Goal: Task Accomplishment & Management: Complete application form

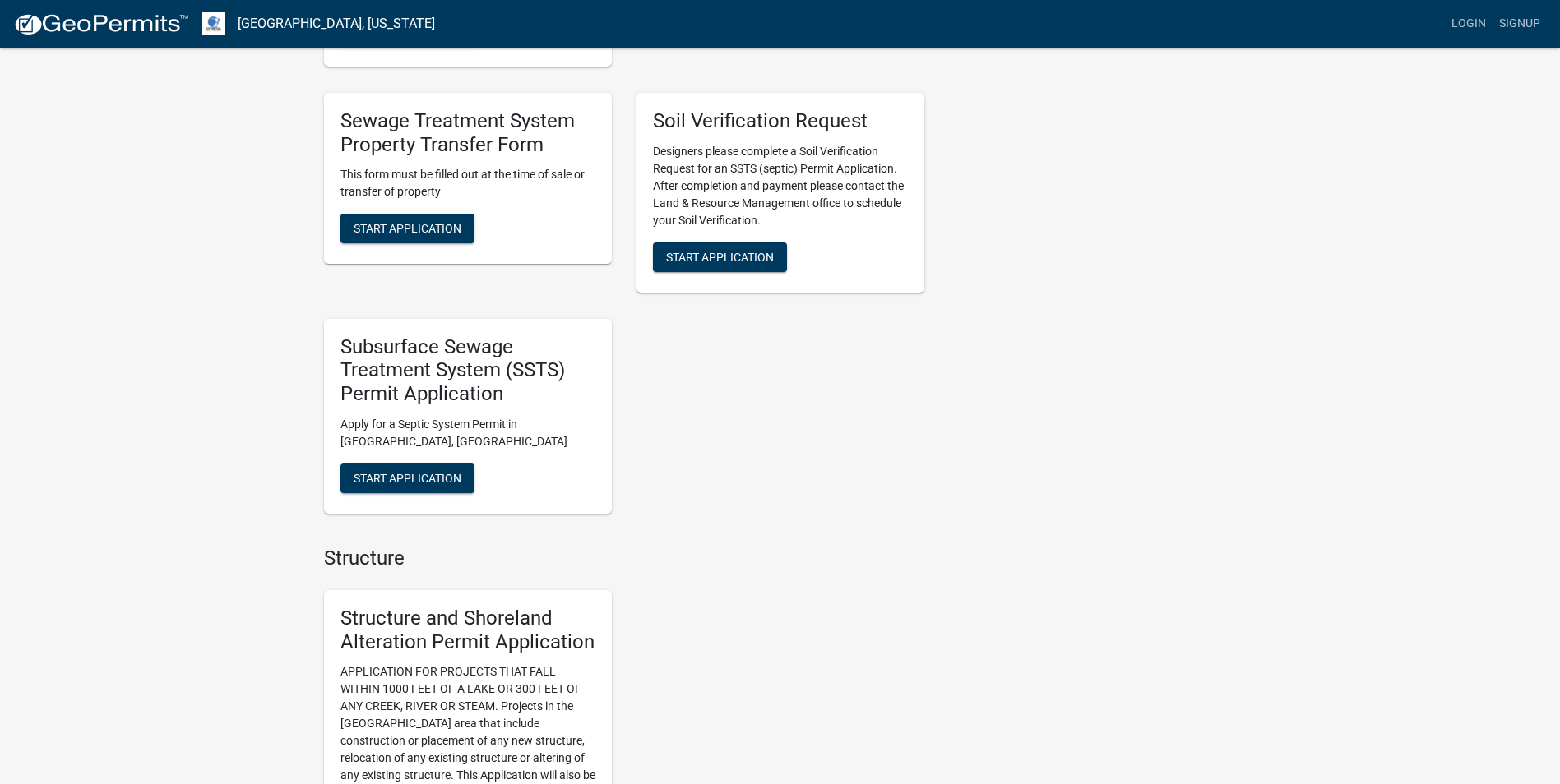
scroll to position [411, 0]
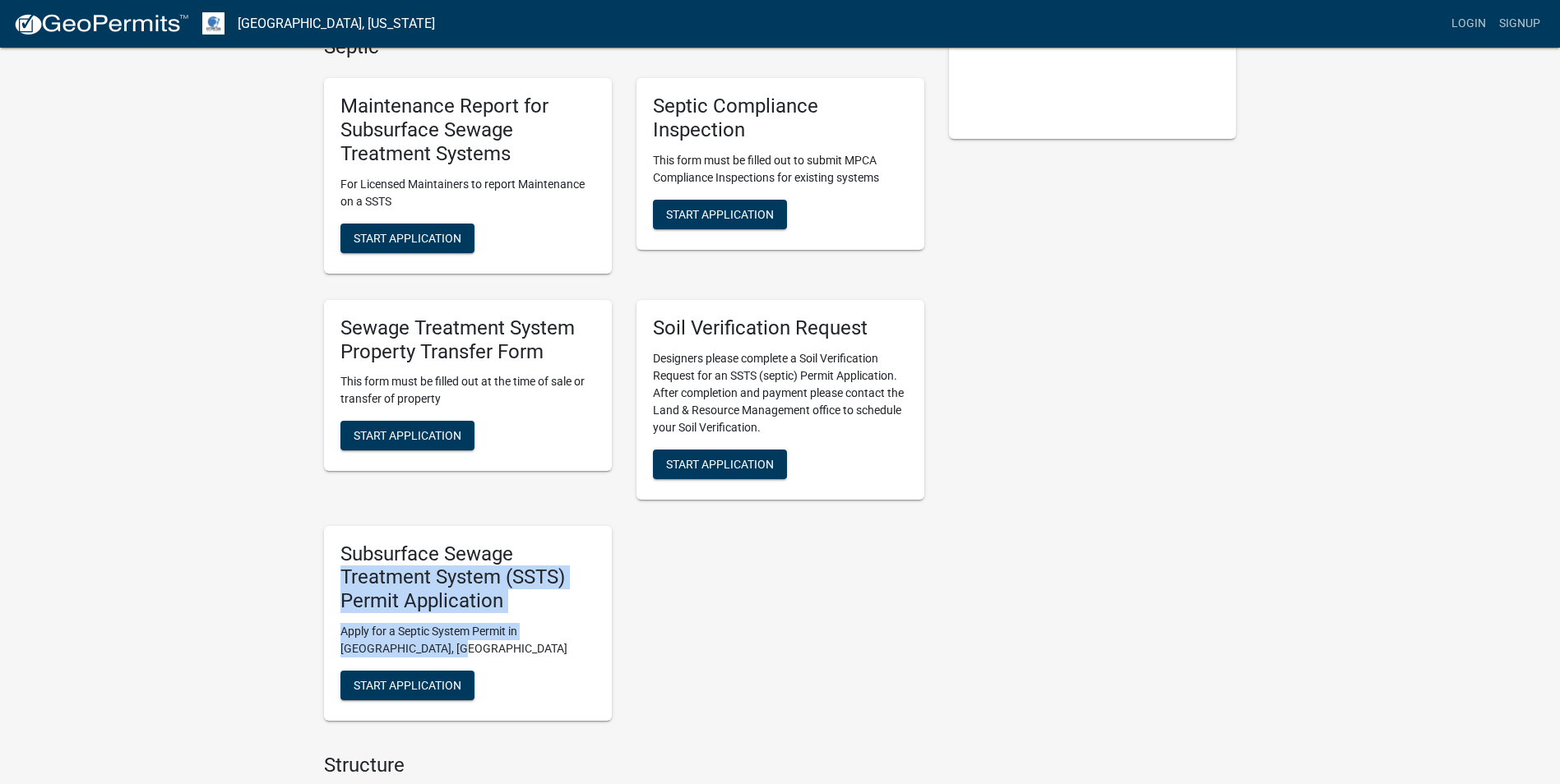
drag, startPoint x: 424, startPoint y: 643, endPoint x: 302, endPoint y: 573, distance: 140.7
drag, startPoint x: 302, startPoint y: 573, endPoint x: 442, endPoint y: 574, distance: 140.0
click at [442, 574] on h5 "Subsurface Sewage Treatment System (SSTS) Permit Application" at bounding box center [468, 577] width 255 height 71
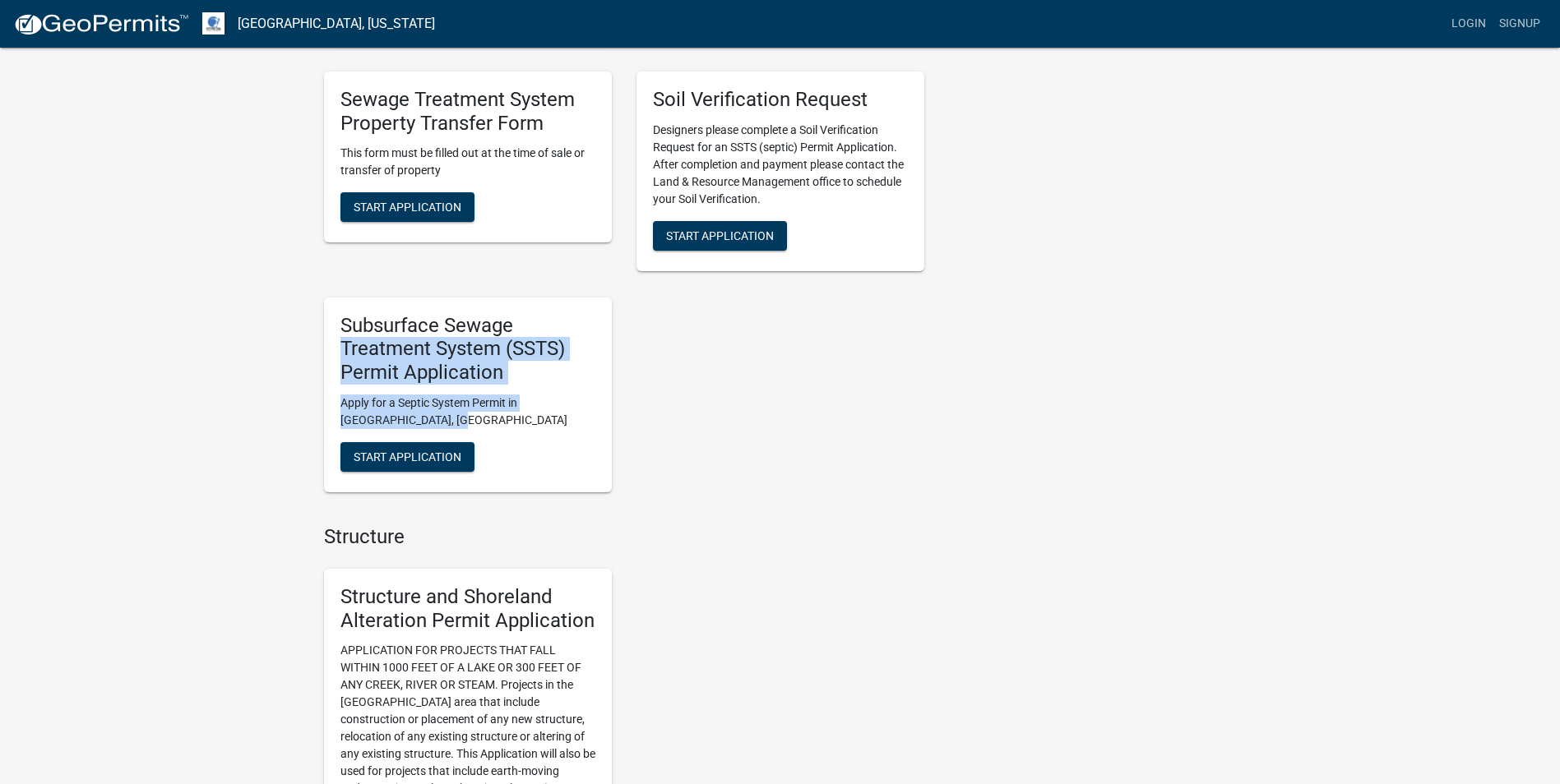
scroll to position [658, 0]
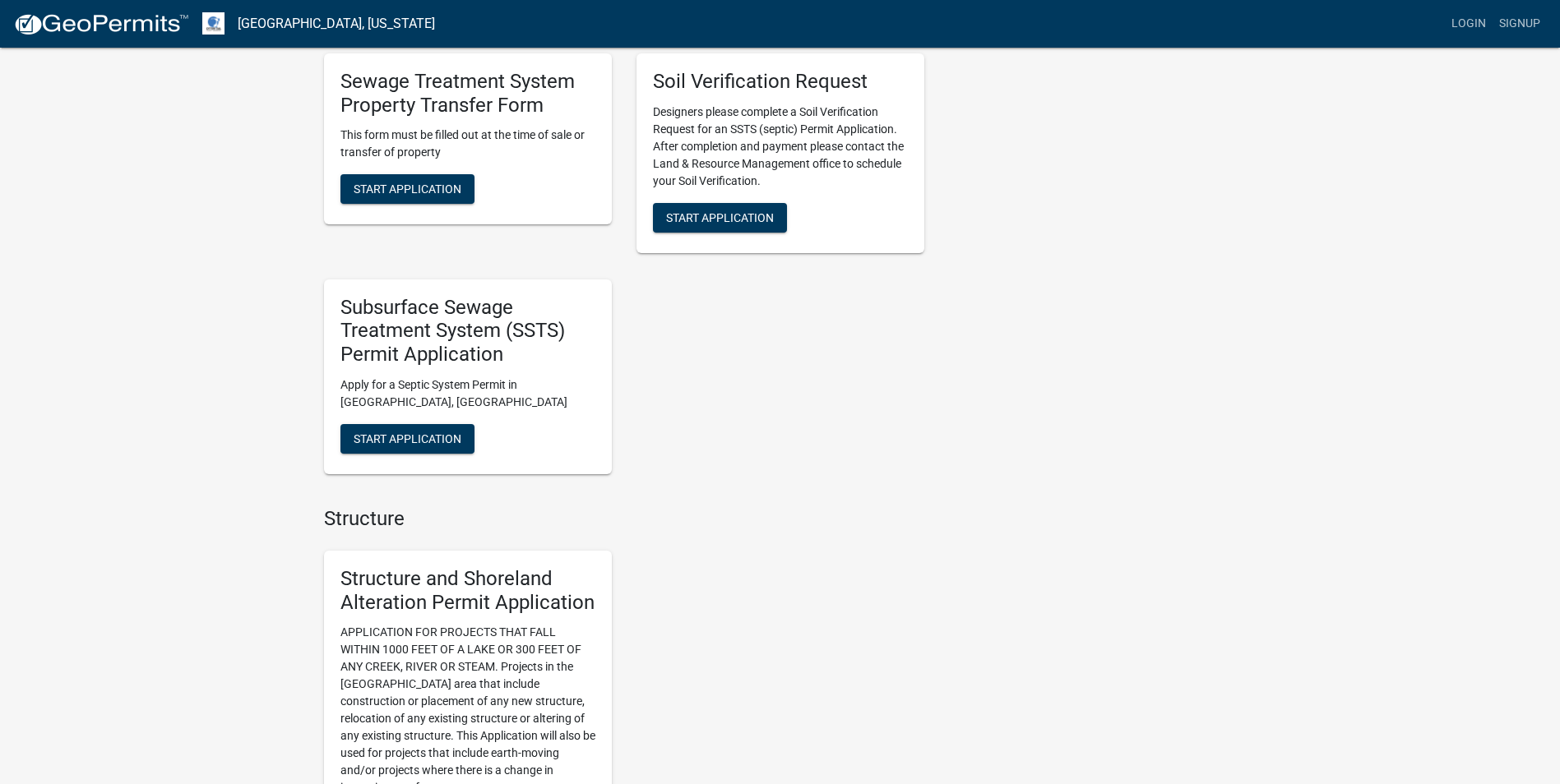
click at [818, 434] on div "Maintenance Report for Subsurface Sewage Treatment Systems For Licensed Maintai…" at bounding box center [624, 153] width 625 height 669
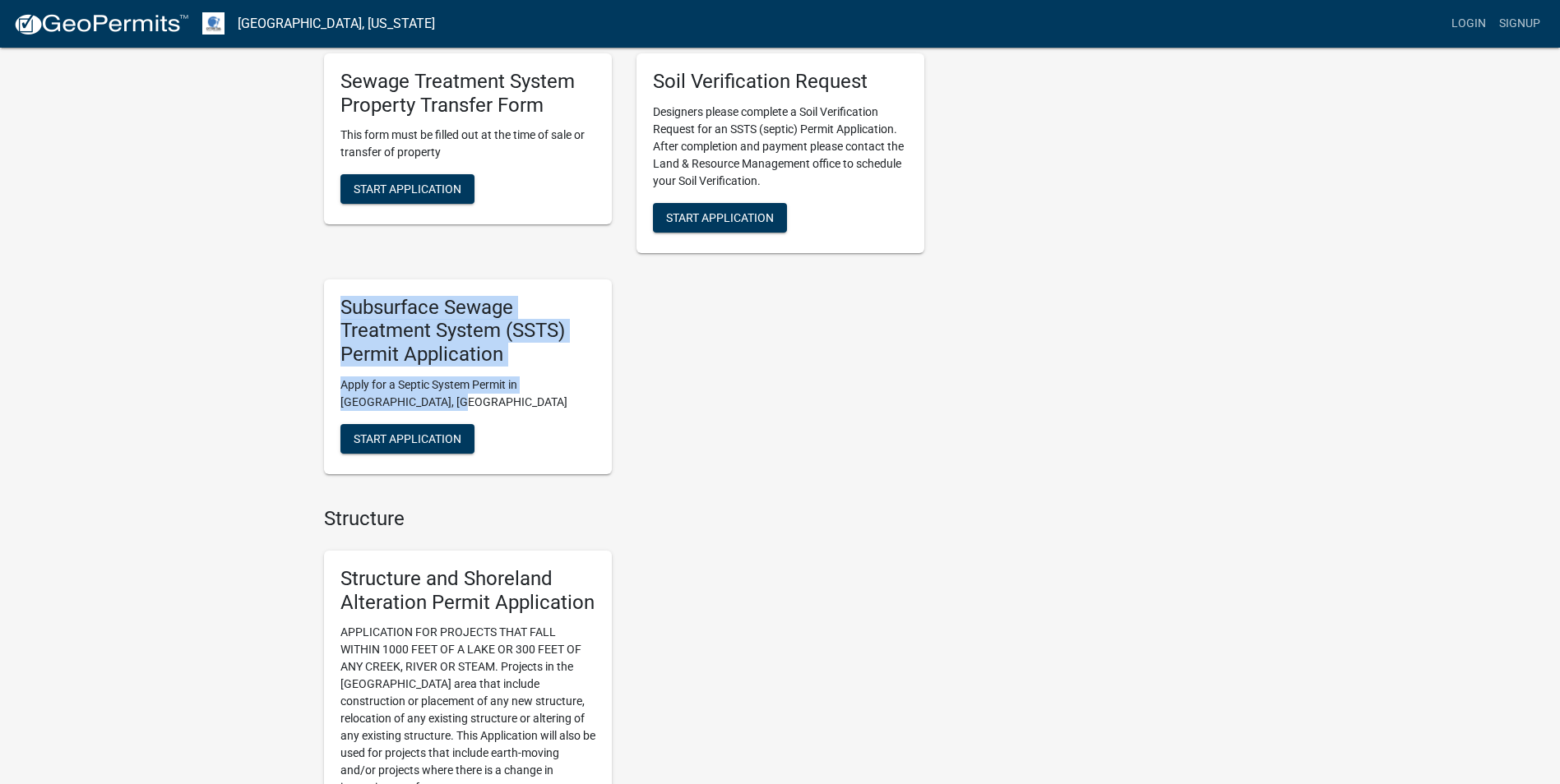
drag, startPoint x: 420, startPoint y: 396, endPoint x: 293, endPoint y: 312, distance: 152.3
drag, startPoint x: 293, startPoint y: 312, endPoint x: 453, endPoint y: 357, distance: 166.2
click at [453, 357] on h5 "Subsurface Sewage Treatment System (SSTS) Permit Application" at bounding box center [468, 331] width 255 height 71
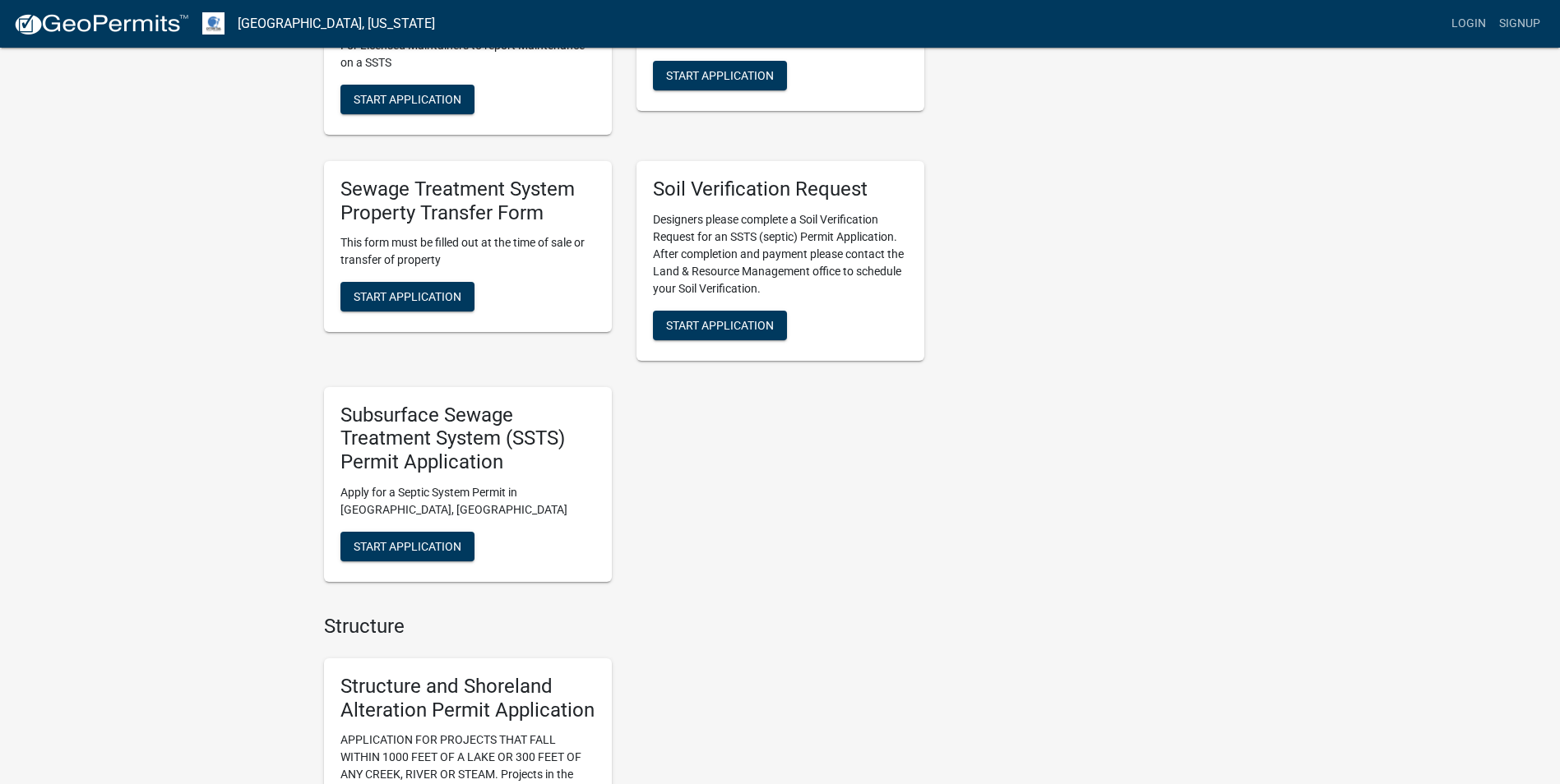
scroll to position [576, 0]
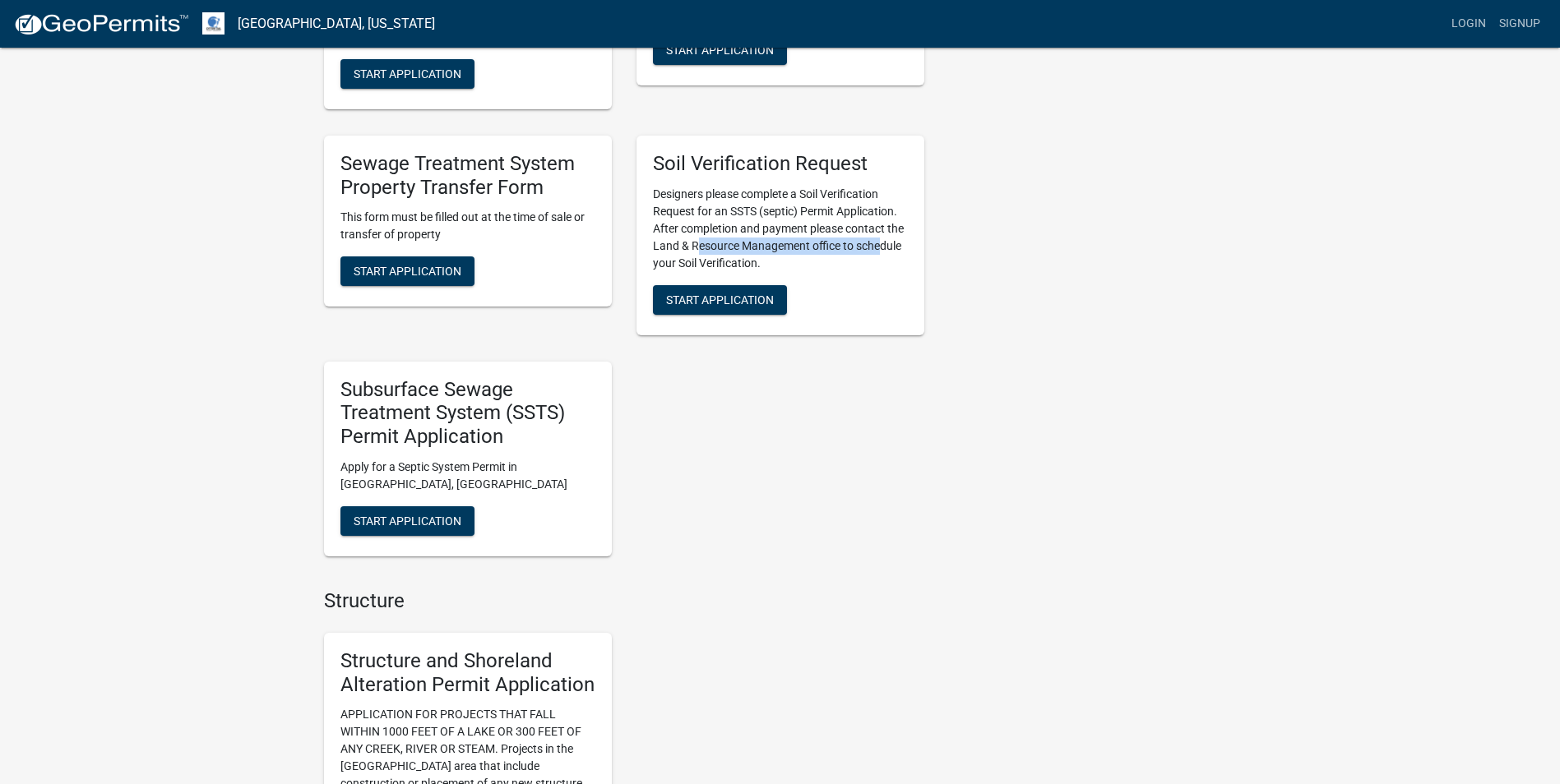
drag, startPoint x: 882, startPoint y: 254, endPoint x: 692, endPoint y: 243, distance: 190.3
click at [692, 243] on p "Designers please complete a Soil Verification Request for an SSTS (septic) Perm…" at bounding box center [780, 229] width 255 height 86
drag, startPoint x: 692, startPoint y: 243, endPoint x: 697, endPoint y: 227, distance: 16.8
click at [697, 227] on p "Designers please complete a Soil Verification Request for an SSTS (septic) Perm…" at bounding box center [780, 229] width 255 height 86
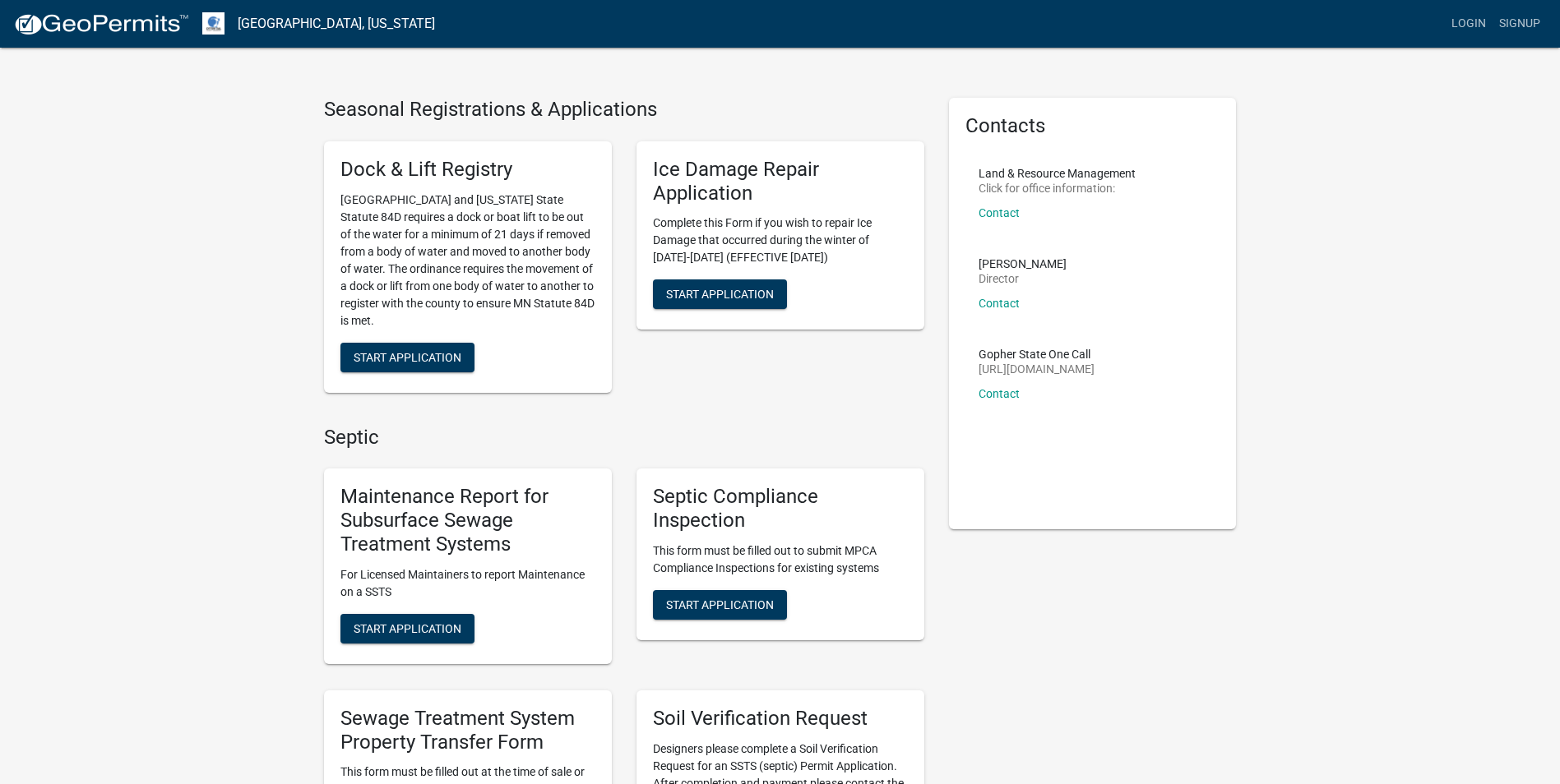
scroll to position [0, 0]
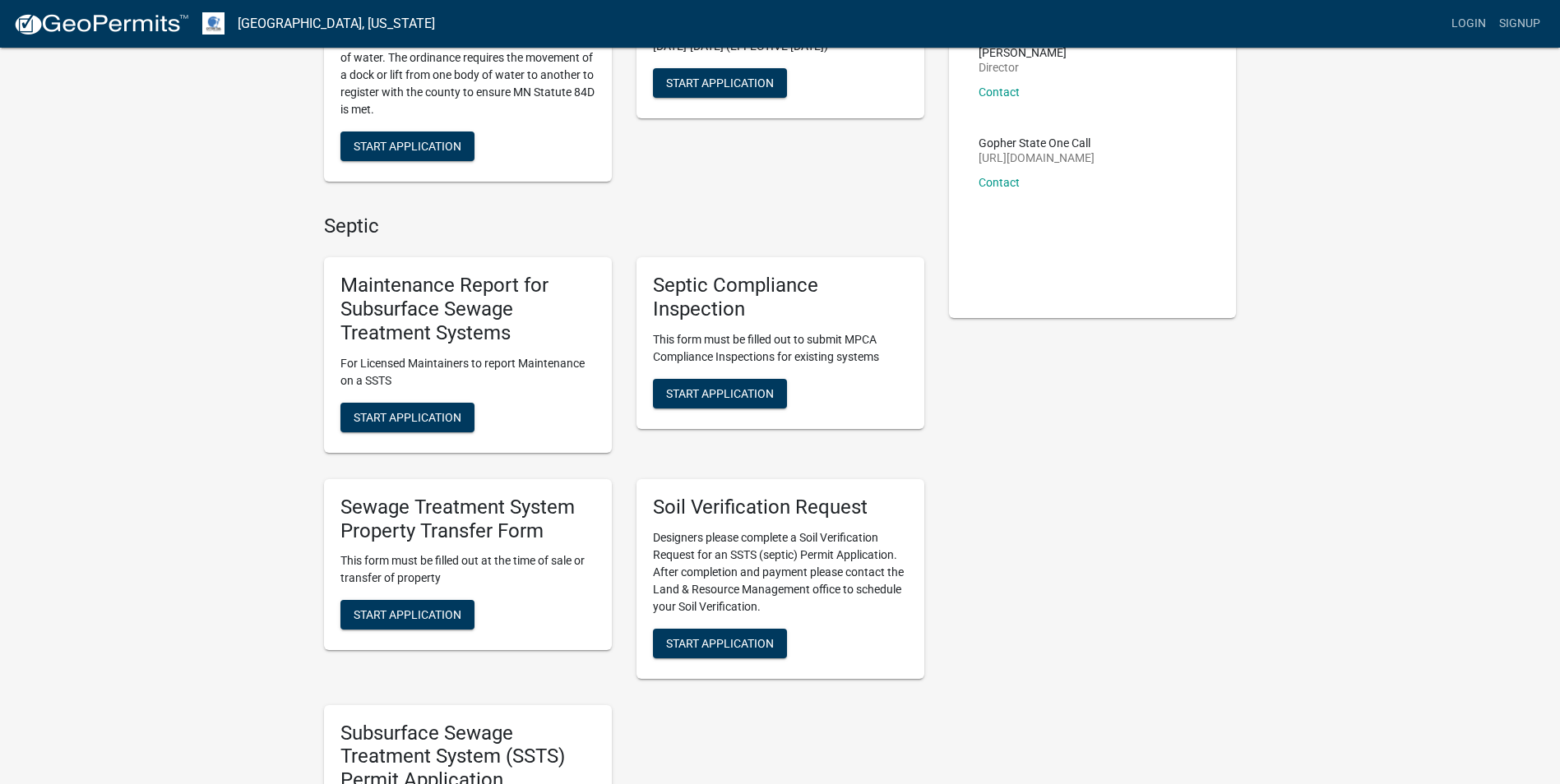
scroll to position [247, 0]
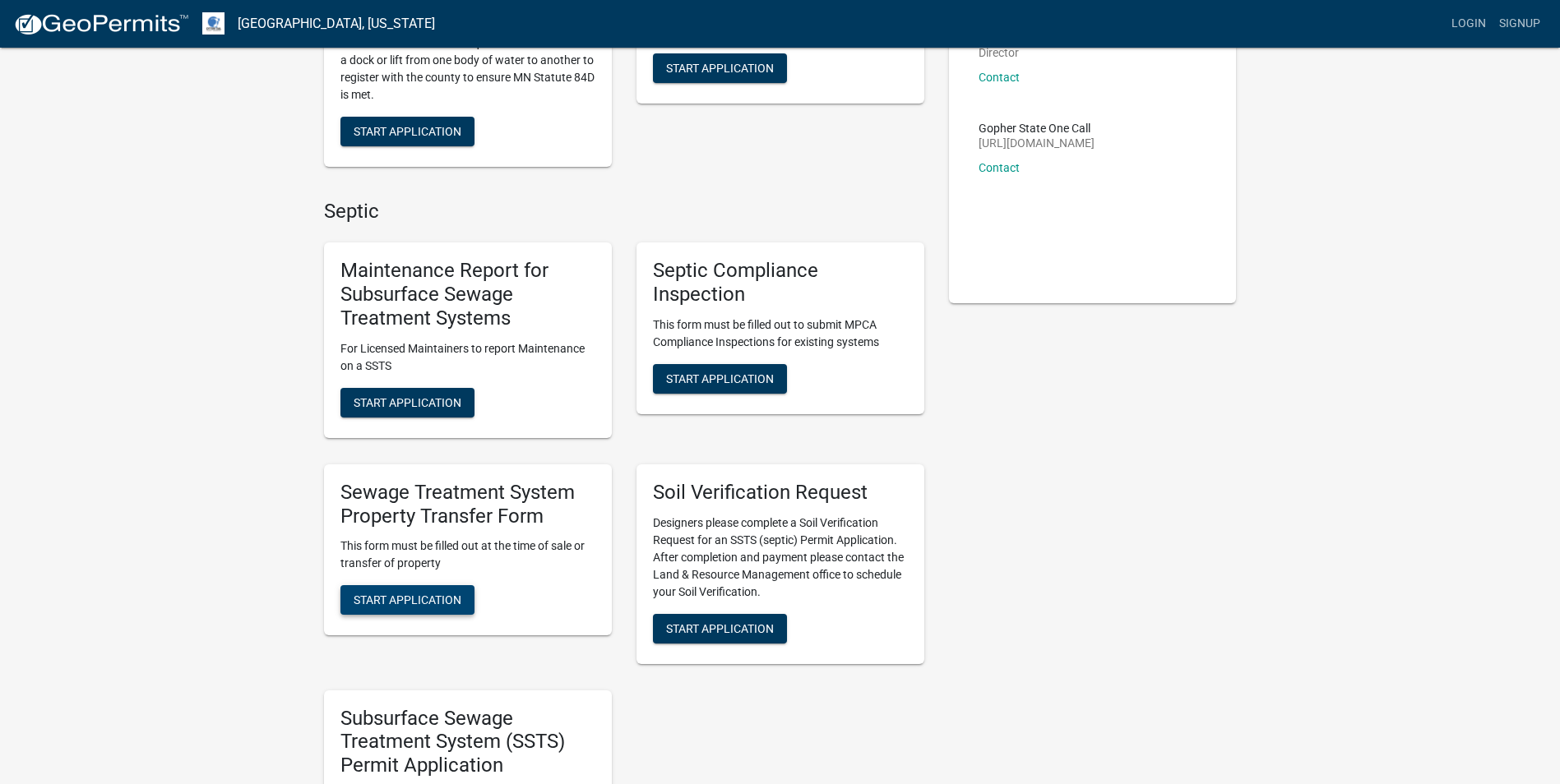
click at [454, 604] on span "Start Application" at bounding box center [408, 600] width 108 height 13
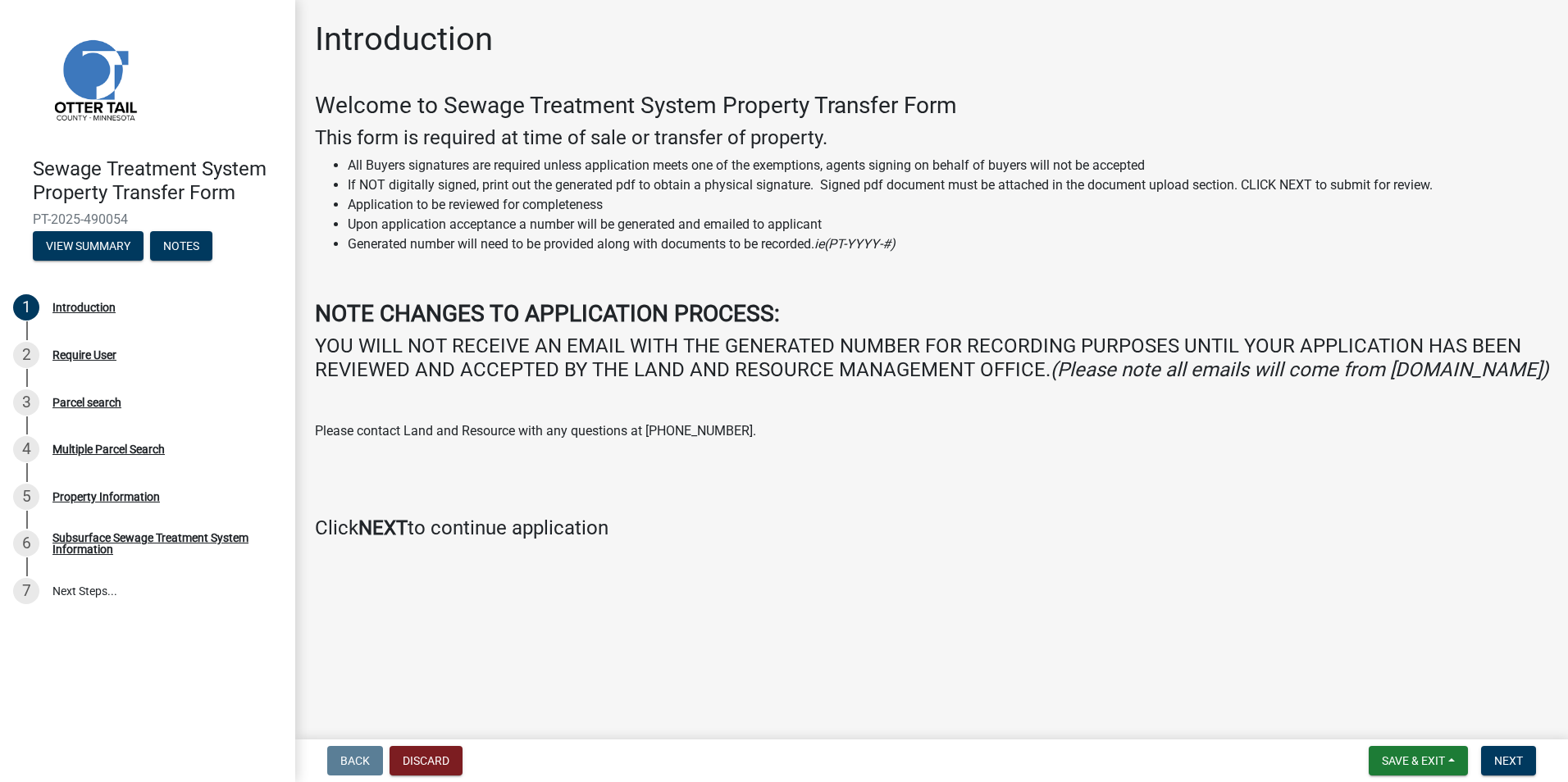
drag, startPoint x: 952, startPoint y: 395, endPoint x: 345, endPoint y: 173, distance: 646.3
click at [345, 173] on div "Welcome to Sewage Treatment System Property Transfer Form This form is required…" at bounding box center [931, 316] width 1233 height 449
drag, startPoint x: 345, startPoint y: 173, endPoint x: 797, endPoint y: 267, distance: 461.7
click at [797, 267] on div "Welcome to Sewage Treatment System Property Transfer Form This form is required…" at bounding box center [931, 316] width 1233 height 449
drag, startPoint x: 1039, startPoint y: 372, endPoint x: 849, endPoint y: 370, distance: 190.0
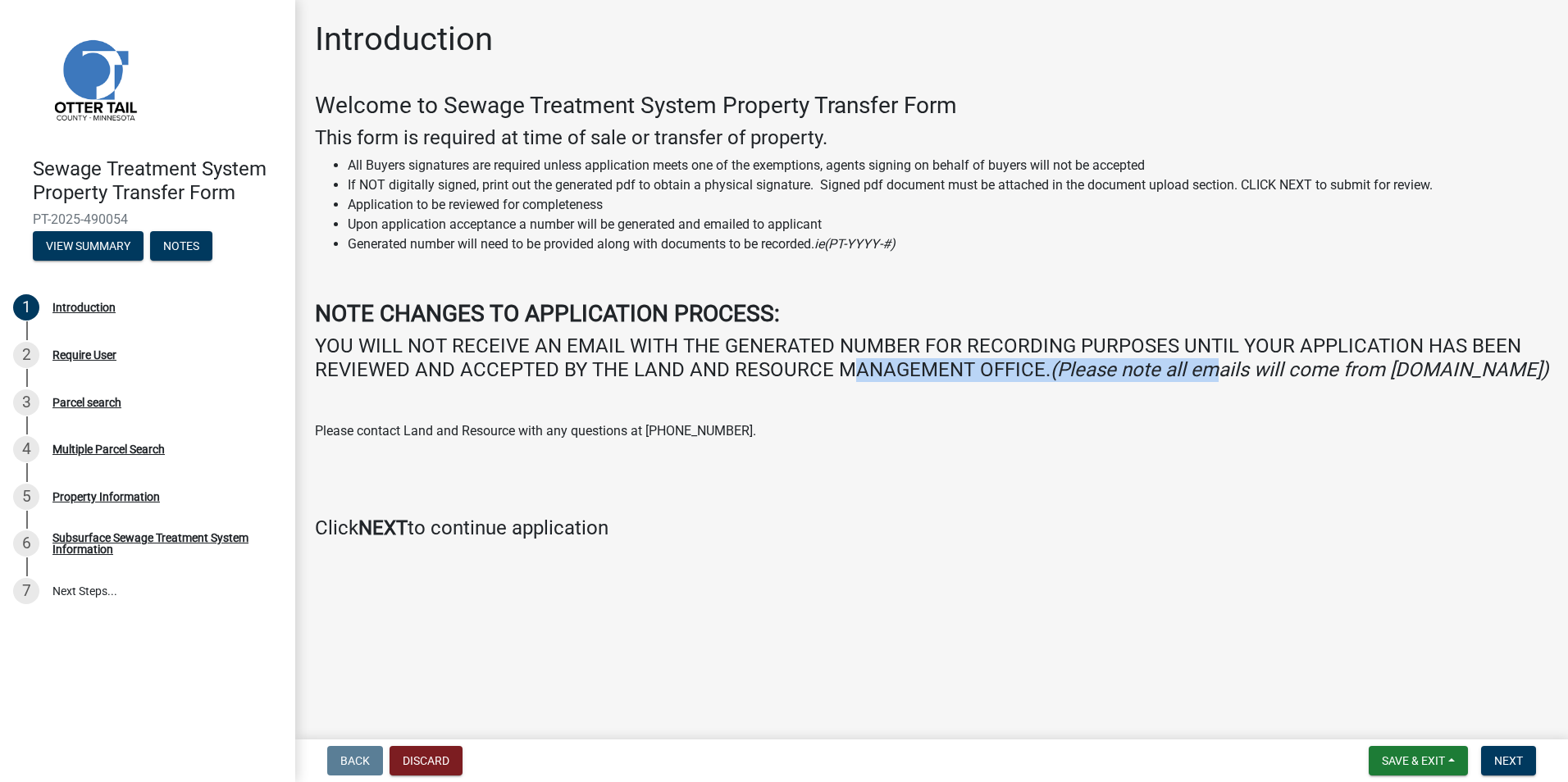
click at [850, 370] on h4 "YOU WILL NOT RECEIVE AN EMAIL WITH THE GENERATED NUMBER FOR RECORDING PURPOSES …" at bounding box center [931, 358] width 1233 height 47
click at [592, 263] on div "Welcome to Sewage Treatment System Property Transfer Form This form is required…" at bounding box center [931, 316] width 1233 height 449
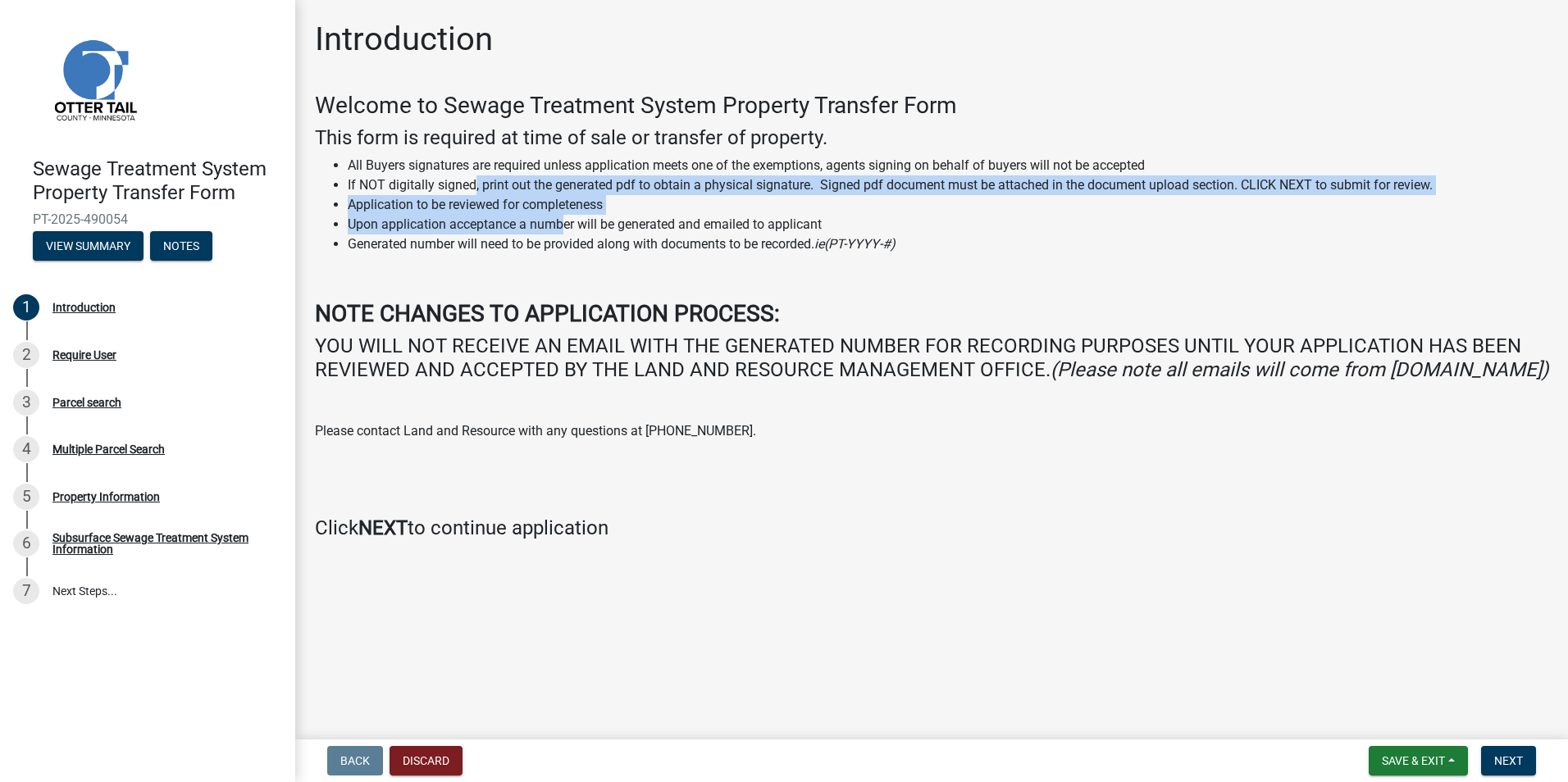
drag, startPoint x: 565, startPoint y: 222, endPoint x: 473, endPoint y: 191, distance: 97.1
click at [473, 191] on ul "All Buyers signatures are required unless application meets one of the exemptio…" at bounding box center [931, 205] width 1233 height 99
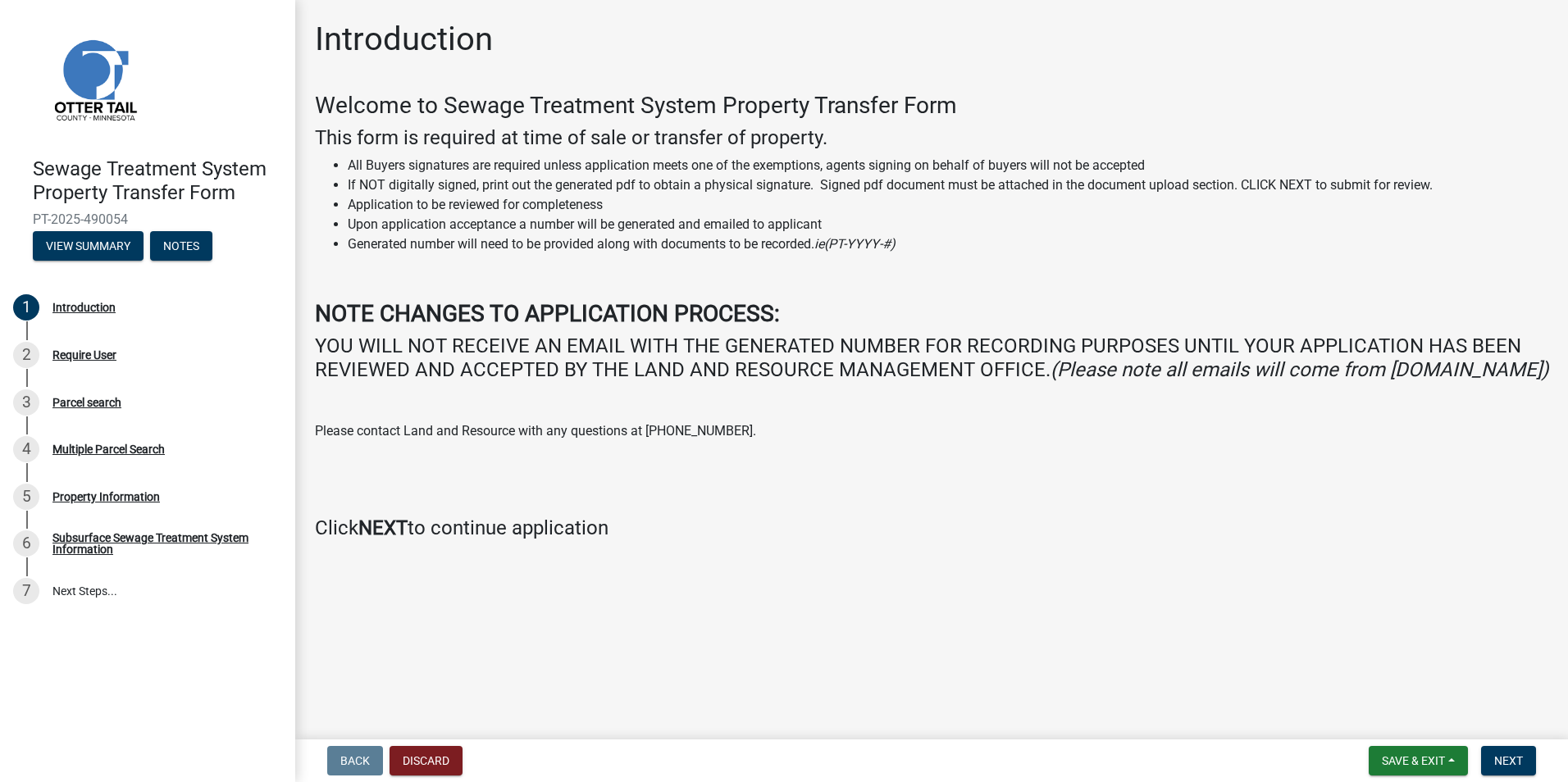
click at [555, 241] on li "Generated number will need to be provided along with documents to be recorded. …" at bounding box center [948, 244] width 1200 height 20
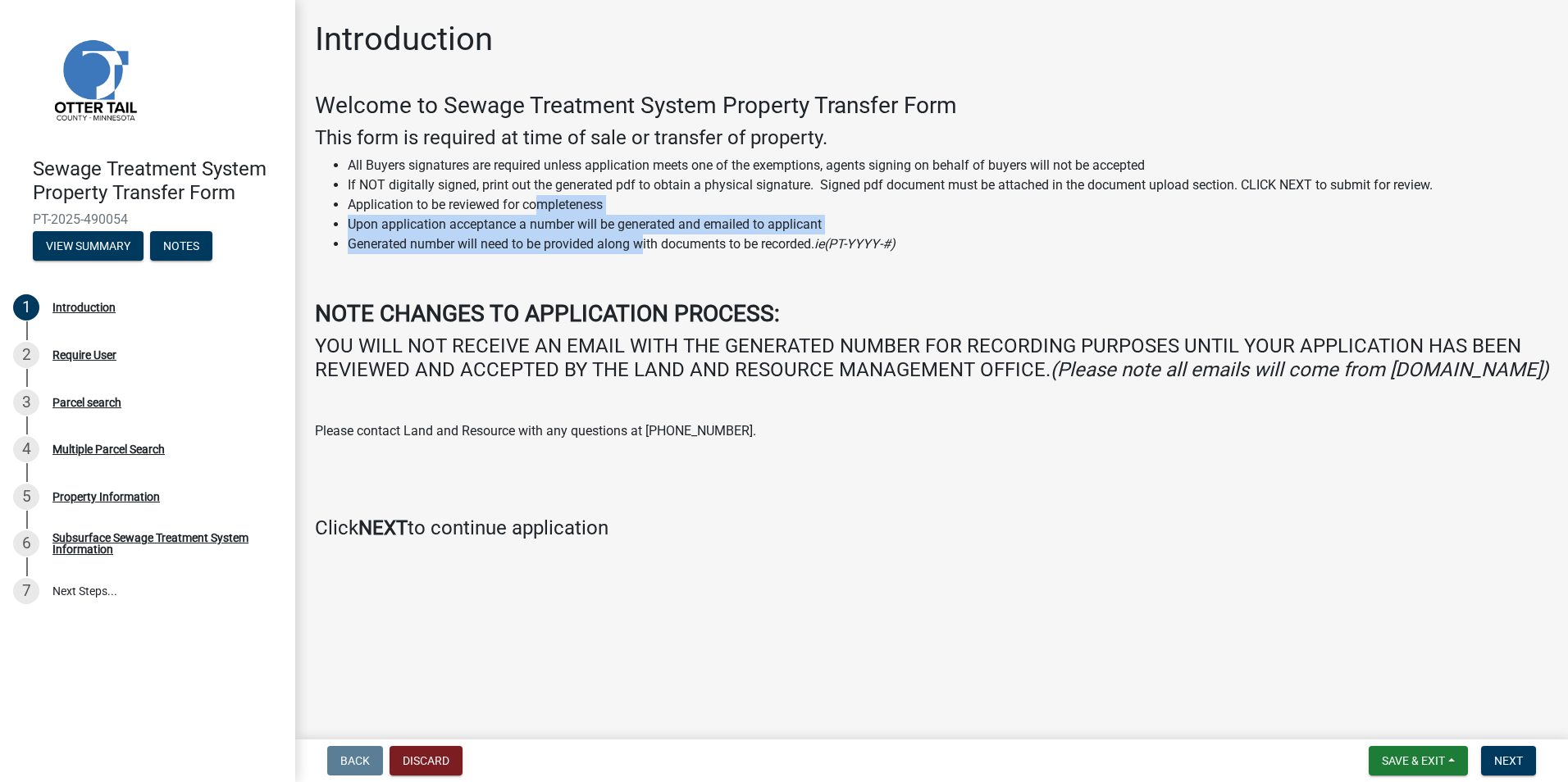
drag, startPoint x: 573, startPoint y: 224, endPoint x: 537, endPoint y: 196, distance: 45.6
click at [537, 196] on ul "All Buyers signatures are required unless application meets one of the exemptio…" at bounding box center [931, 205] width 1233 height 99
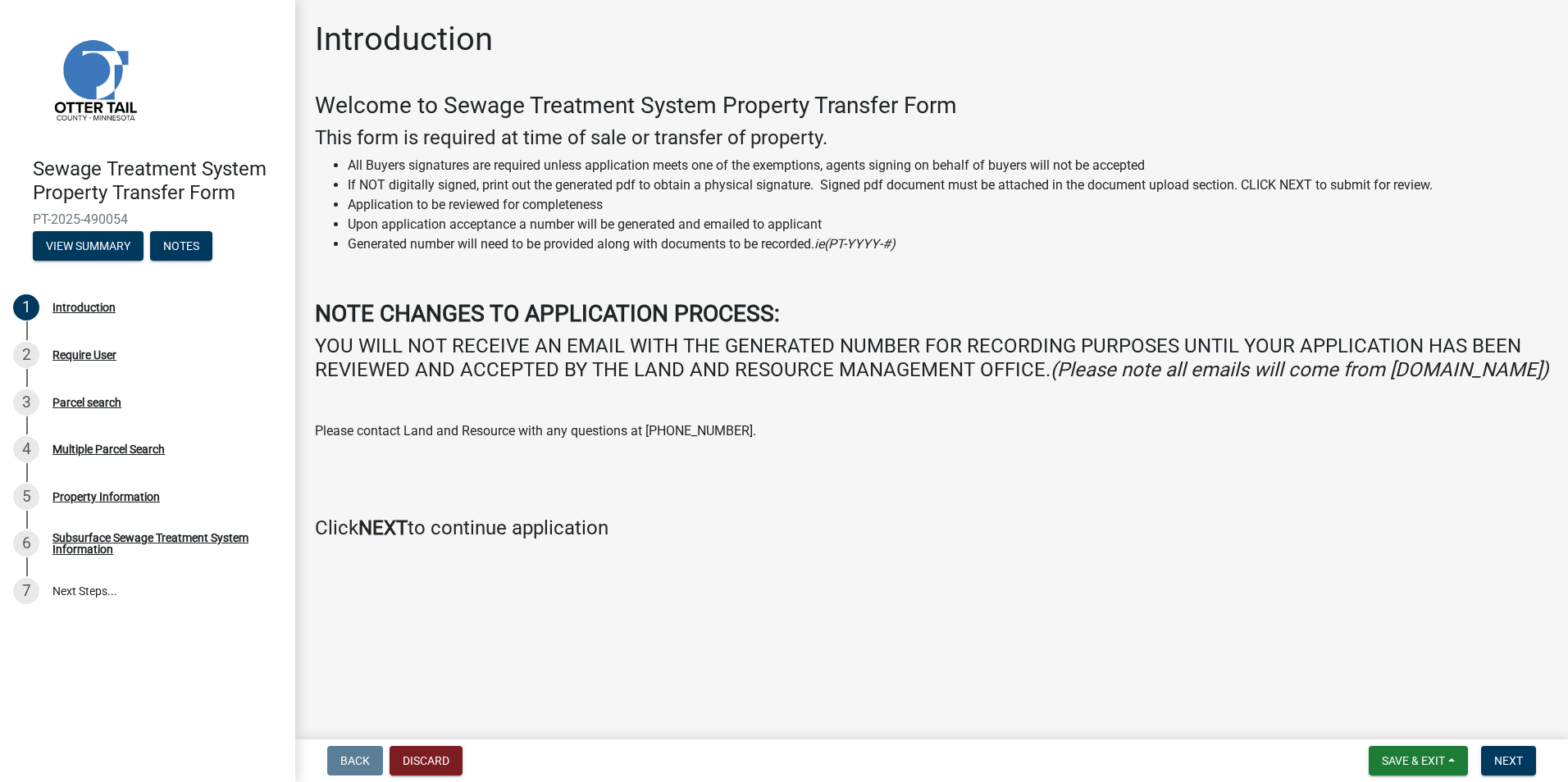
drag, startPoint x: 537, startPoint y: 196, endPoint x: 550, endPoint y: 213, distance: 21.4
click at [546, 211] on li "Application to be reviewed for completeness" at bounding box center [948, 205] width 1200 height 20
click at [1507, 760] on span "Next" at bounding box center [1508, 761] width 29 height 13
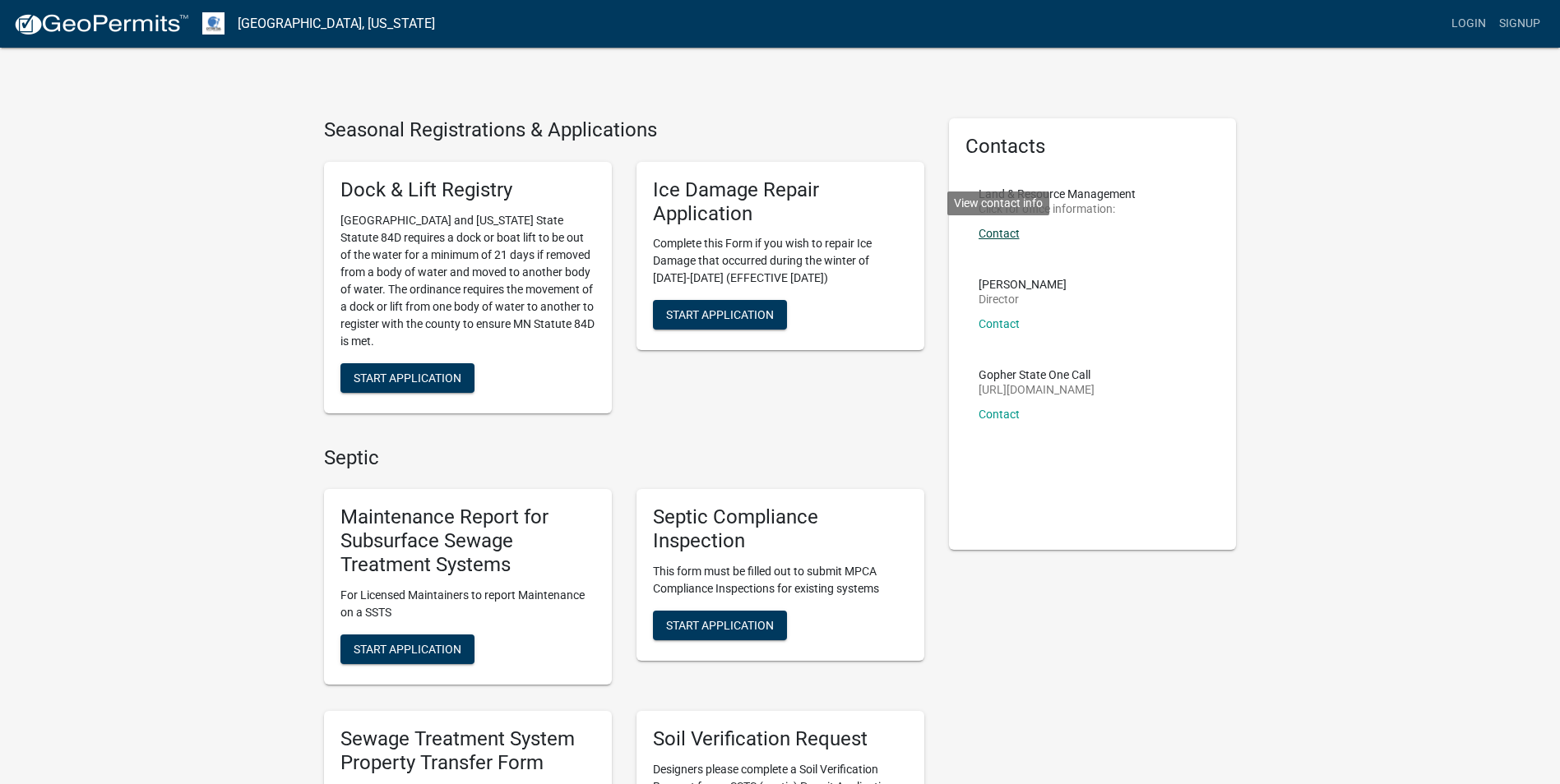
click at [1017, 228] on link "Contact" at bounding box center [999, 233] width 42 height 13
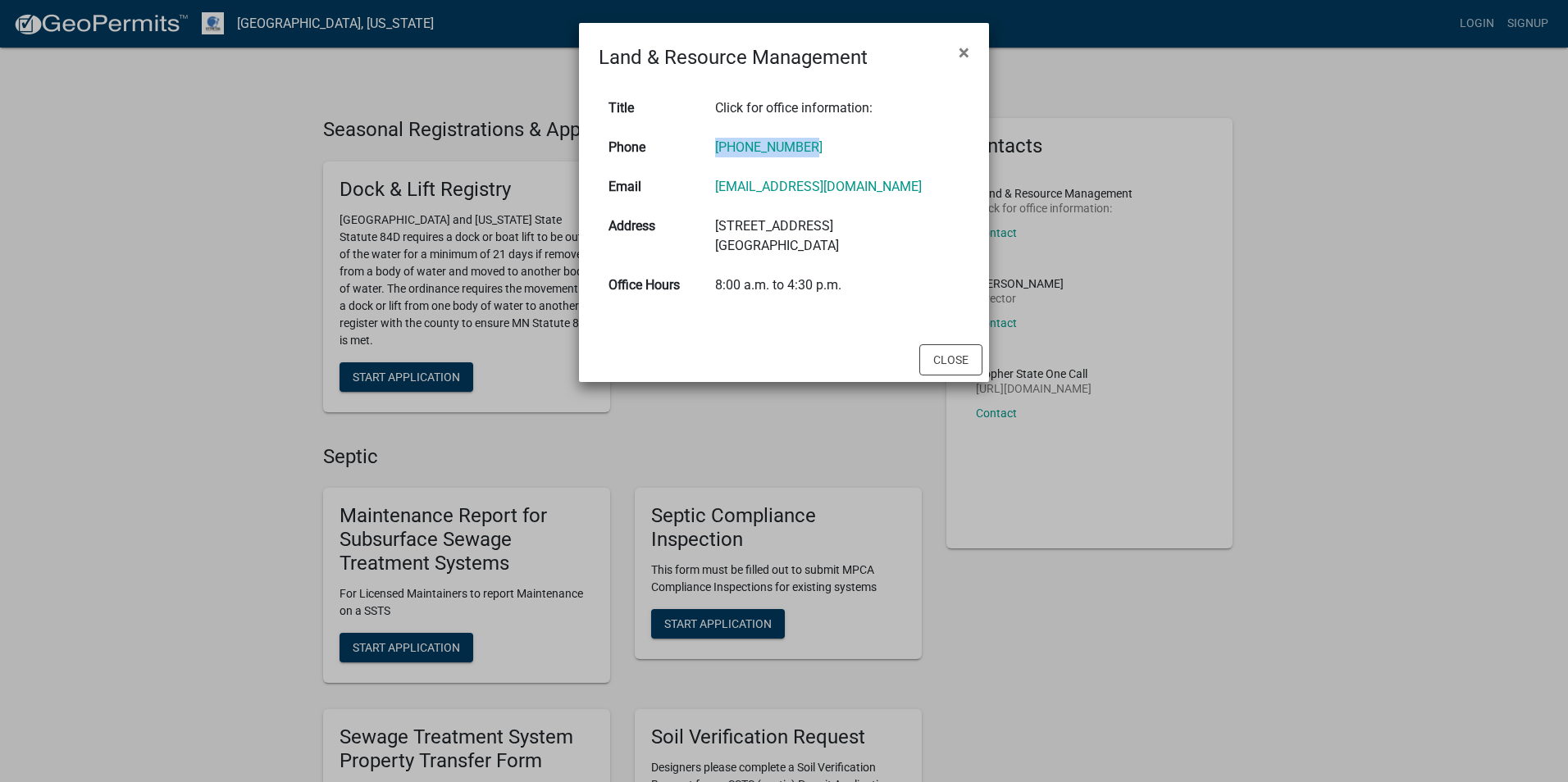
drag, startPoint x: 827, startPoint y: 148, endPoint x: 712, endPoint y: 158, distance: 115.4
click at [712, 158] on tr "Phone 218-998-8095" at bounding box center [784, 147] width 370 height 40
copy tr "218-998-8095"
click at [875, 289] on div "8:00 a.m. to 4:30 p.m." at bounding box center [837, 286] width 244 height 20
drag, startPoint x: 876, startPoint y: 60, endPoint x: 570, endPoint y: 64, distance: 306.0
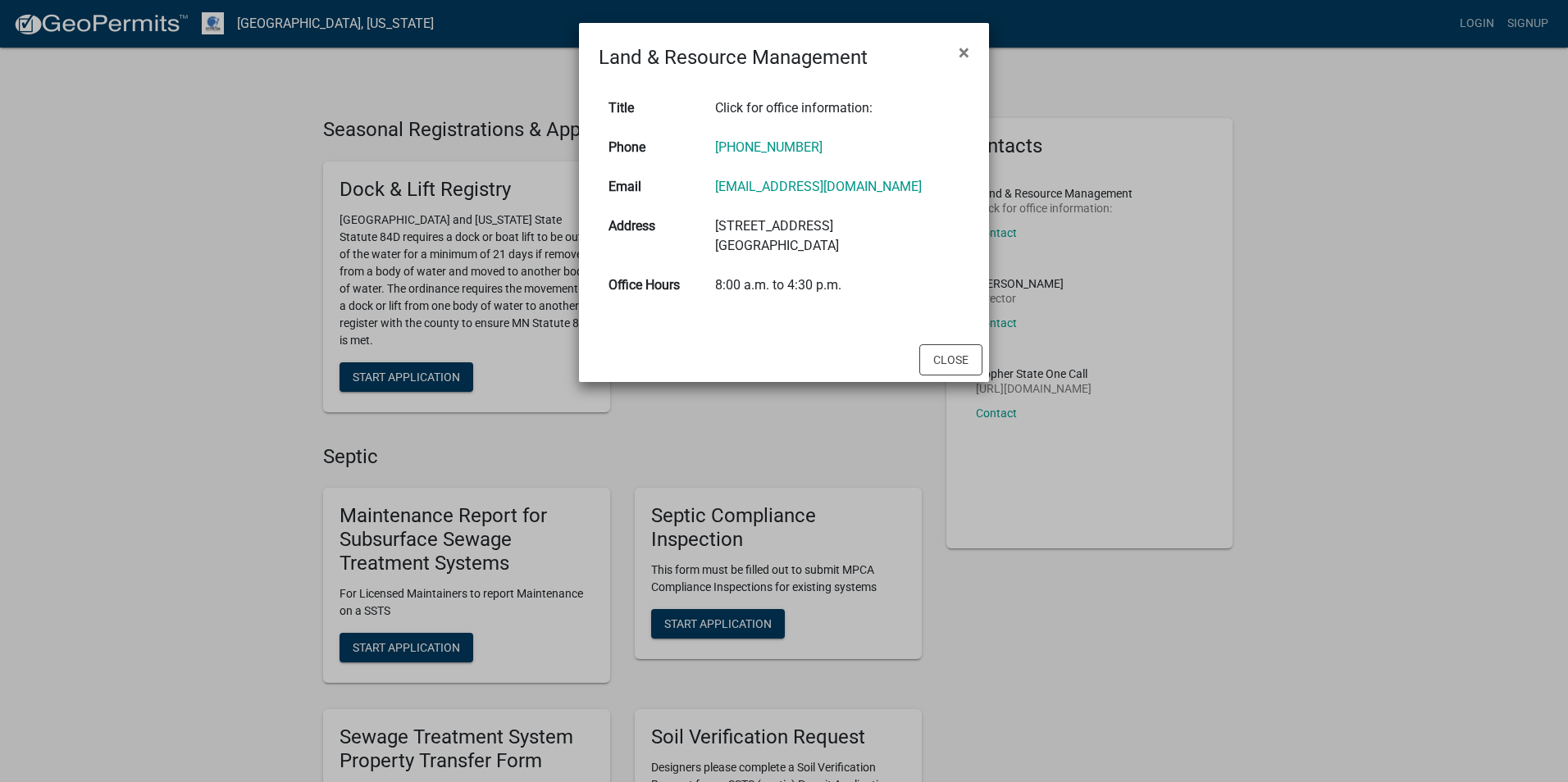
click at [570, 64] on ngb-modal-window "Land & Resource Management × Title Click for office information: Phone 218-998-…" at bounding box center [784, 391] width 1568 height 782
copy h4 "Land & Resource Management"
click at [967, 46] on span "×" at bounding box center [963, 53] width 11 height 23
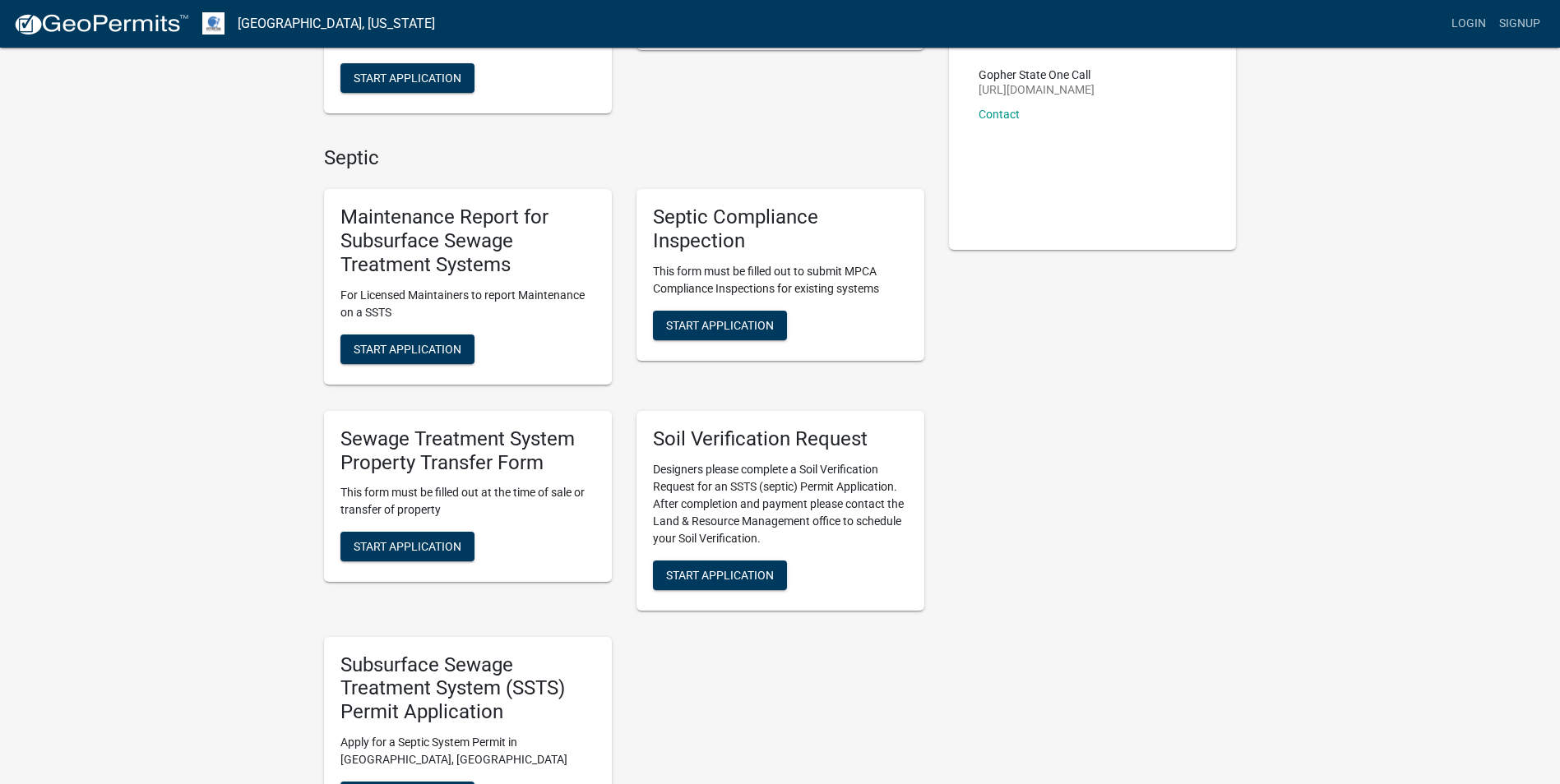
scroll to position [329, 0]
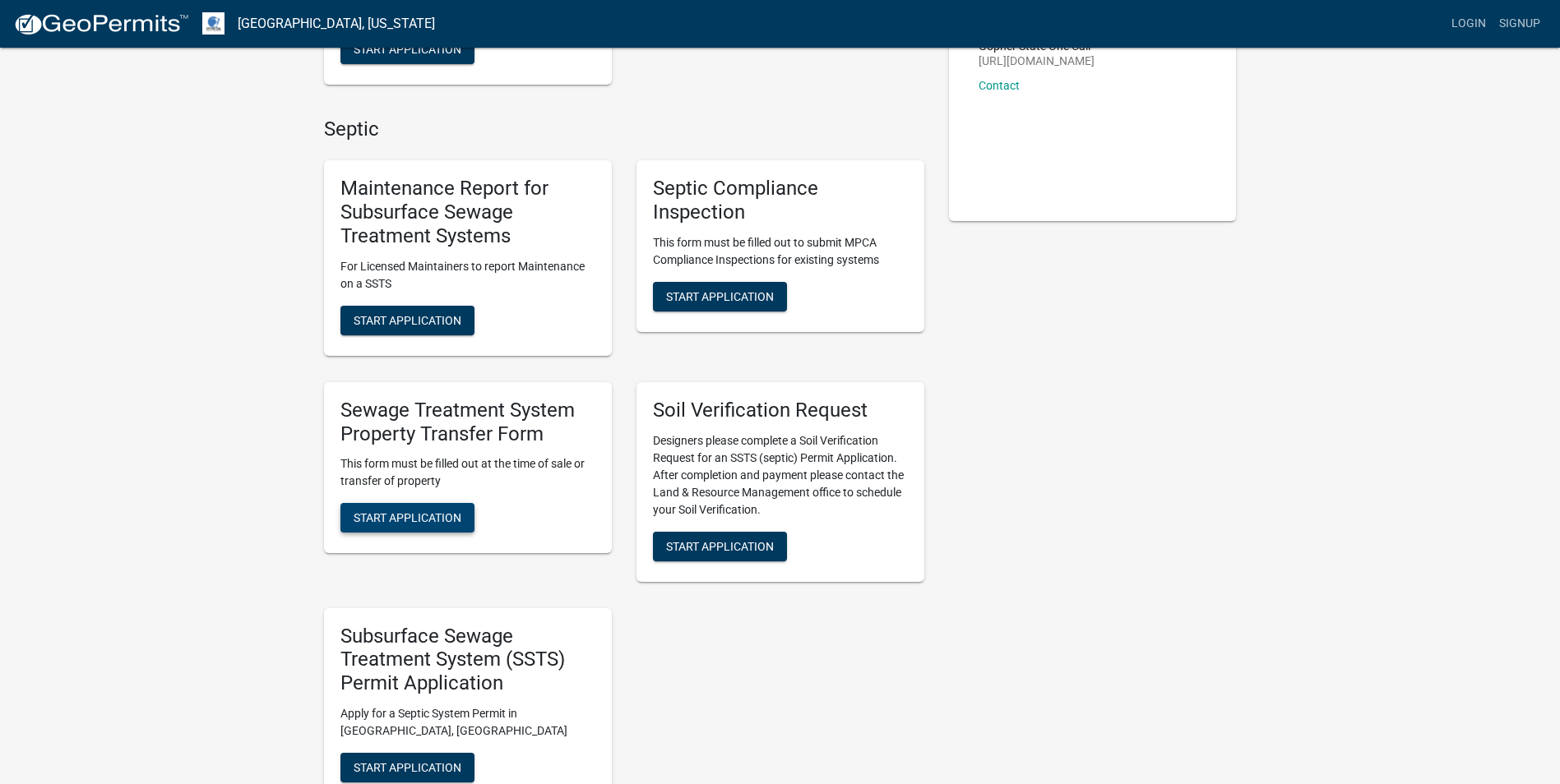
click at [434, 510] on button "Start Application" at bounding box center [407, 518] width 134 height 30
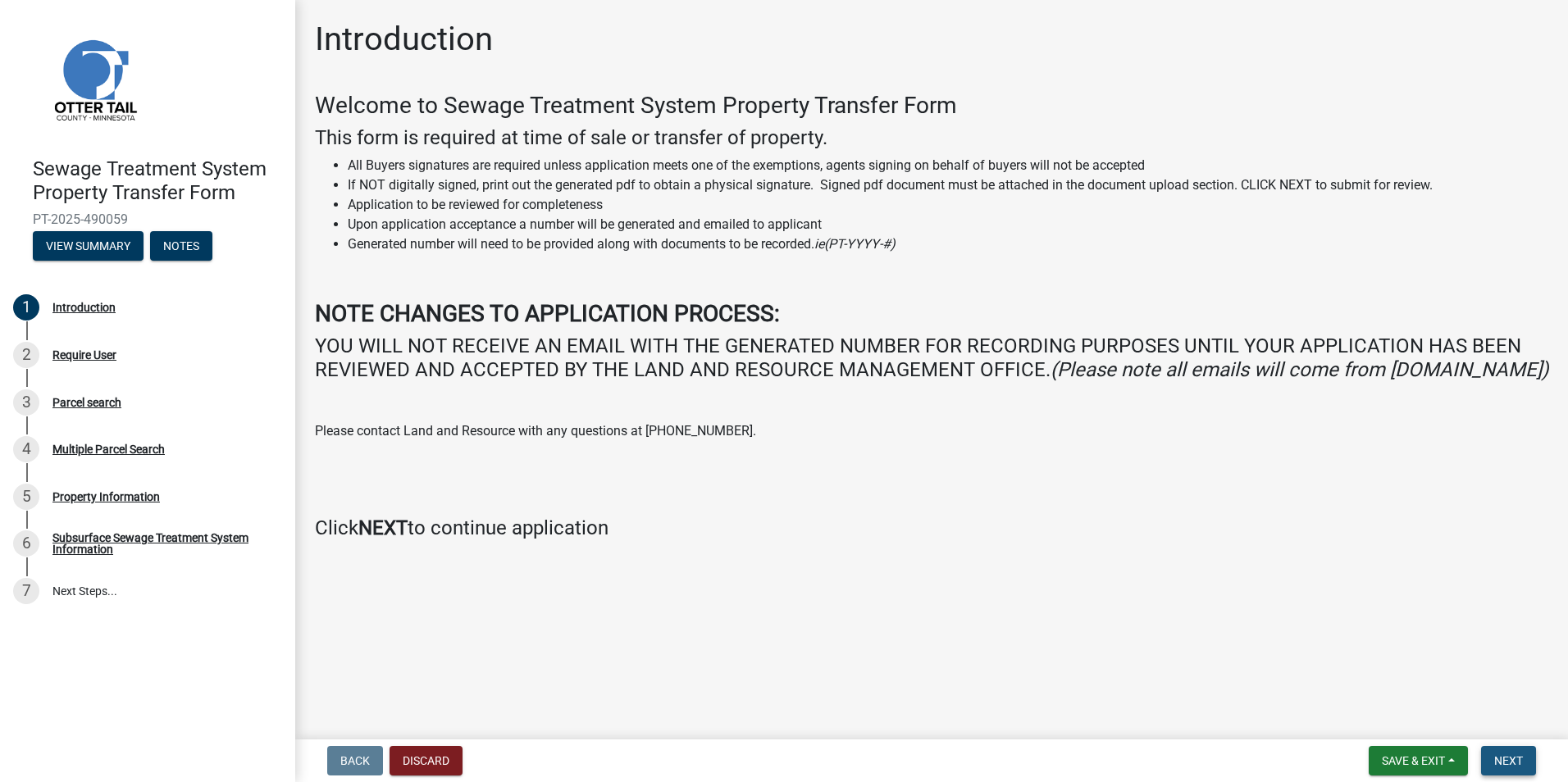
click at [1513, 755] on span "Next" at bounding box center [1508, 761] width 29 height 13
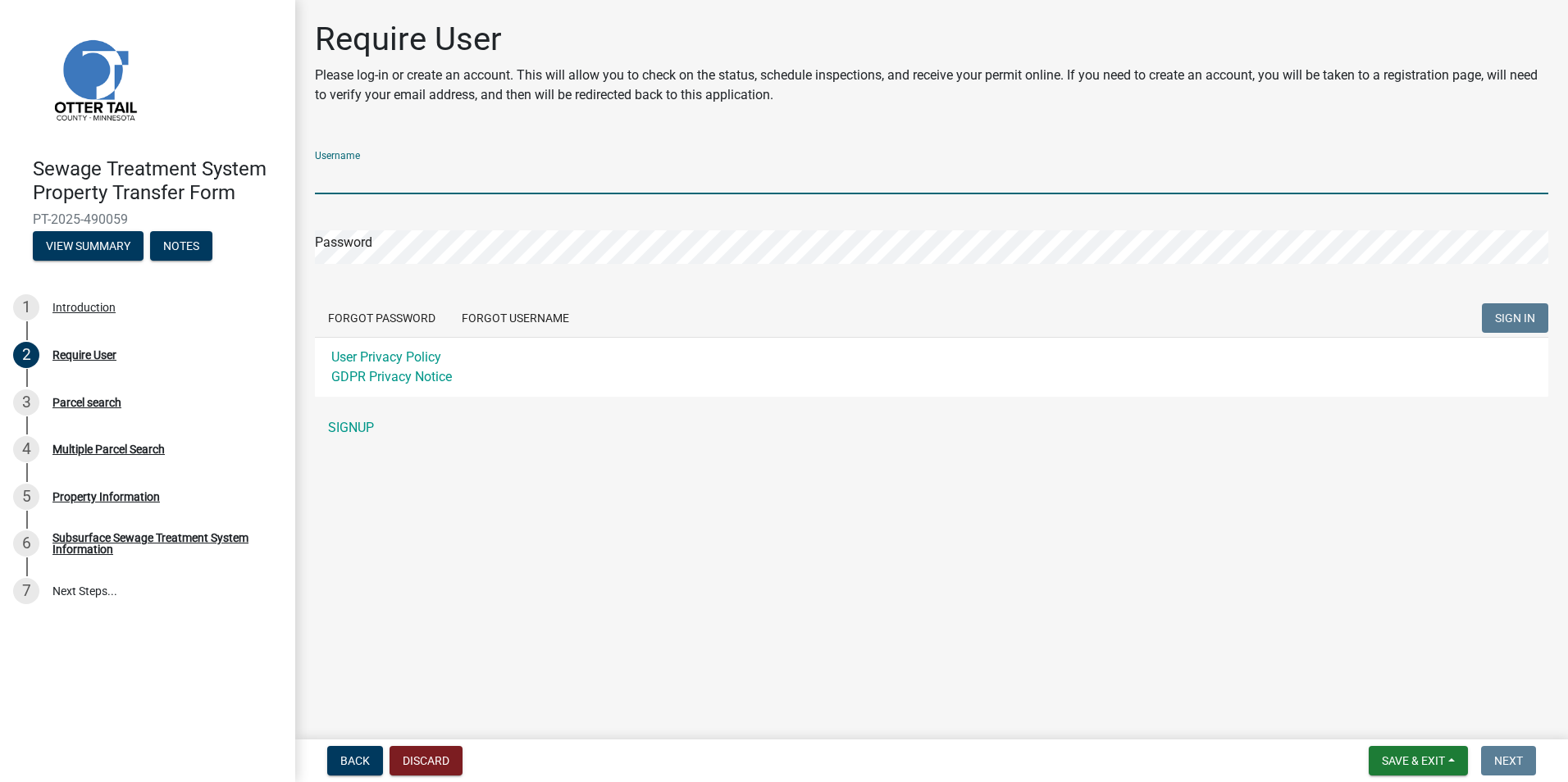
click at [374, 176] on input "Username" at bounding box center [931, 177] width 1233 height 34
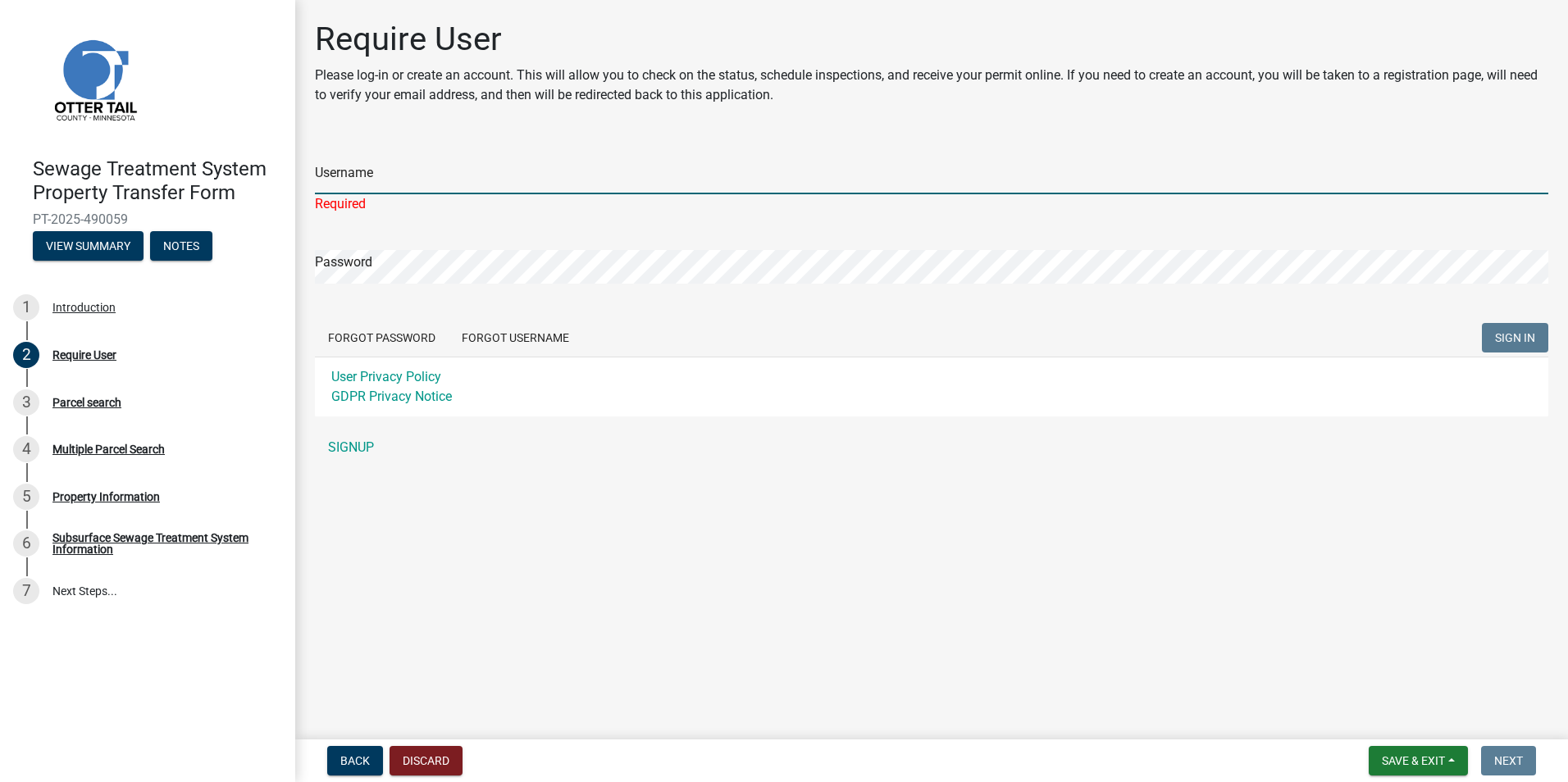
click at [379, 179] on input "Username" at bounding box center [931, 177] width 1233 height 34
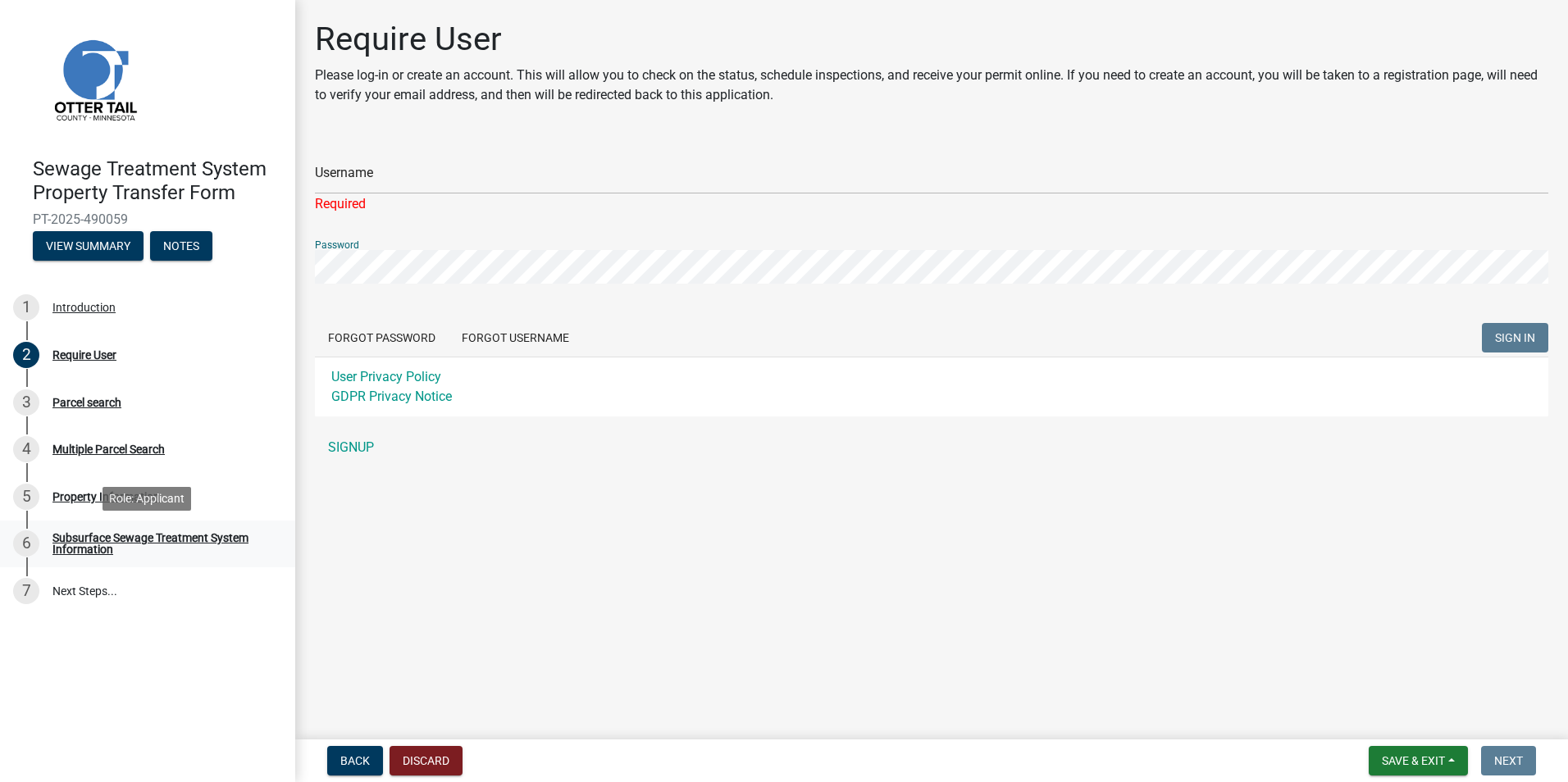
click at [140, 542] on div "Subsurface Sewage Treatment System Information" at bounding box center [160, 544] width 216 height 23
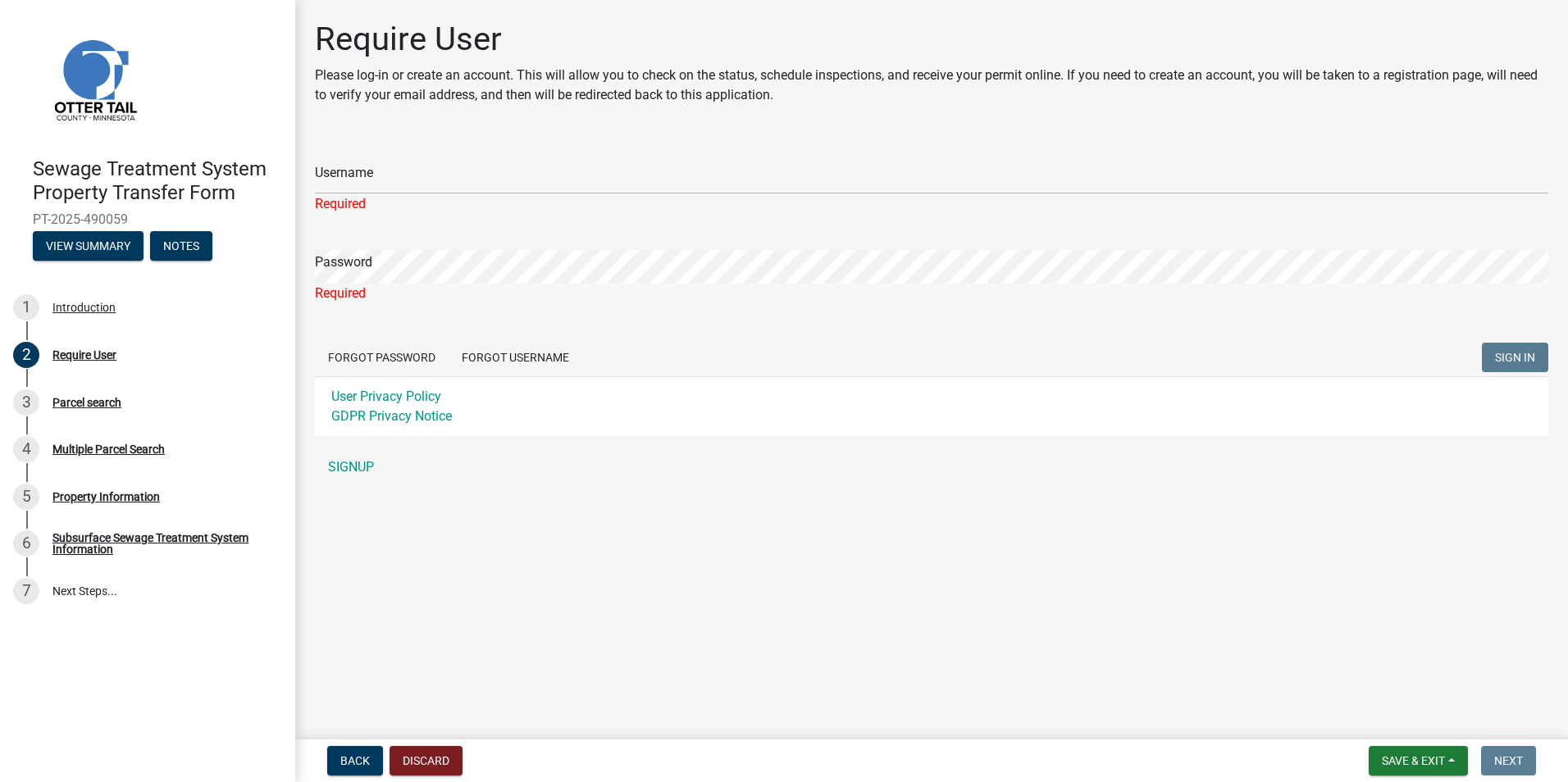
click at [585, 502] on main "Require User Please log-in or create an account. This will allow you to check o…" at bounding box center [931, 366] width 1273 height 733
